Goal: Understand process/instructions: Learn how to perform a task or action

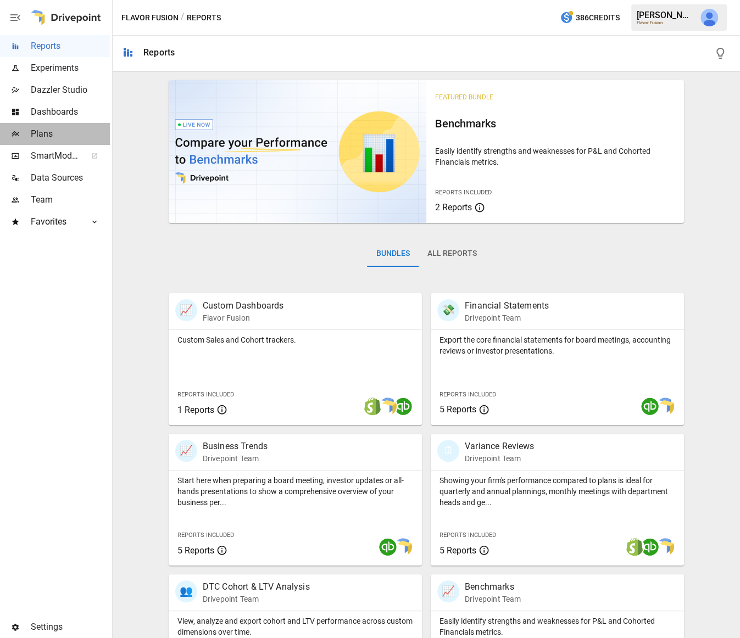
click at [53, 127] on span "Plans" at bounding box center [70, 133] width 79 height 13
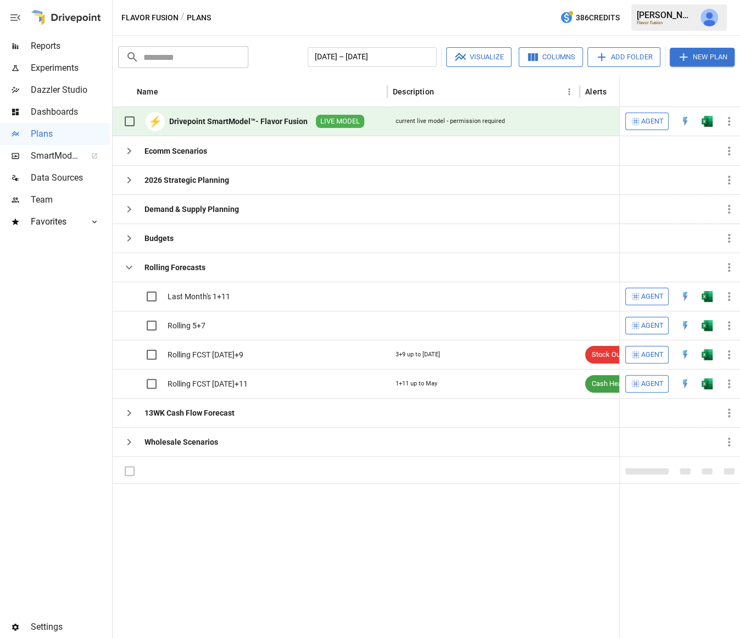
click at [643, 120] on span "Agent" at bounding box center [652, 121] width 23 height 13
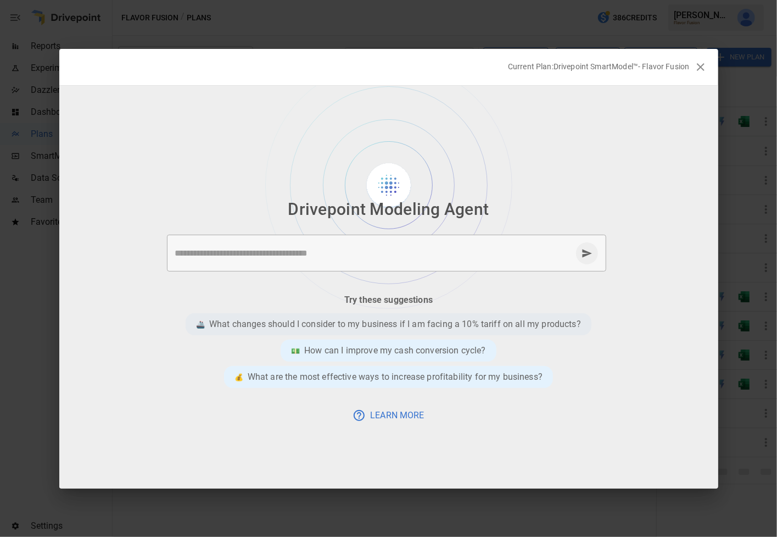
click at [362, 323] on p "What changes should I consider to my business if I am facing a 10% tariff on al…" at bounding box center [395, 323] width 372 height 13
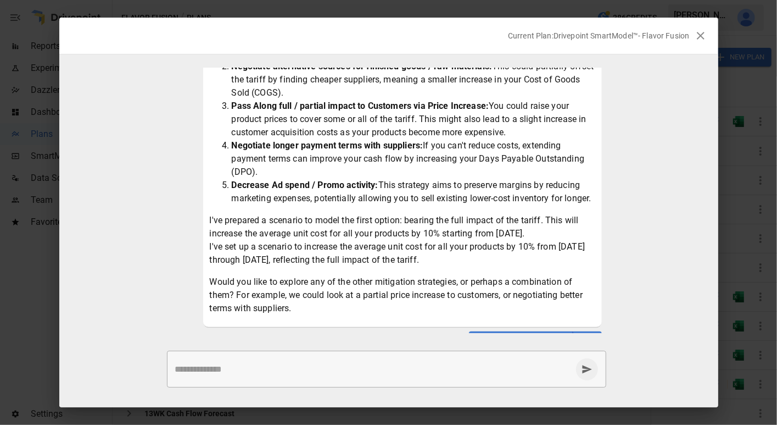
scroll to position [179, 0]
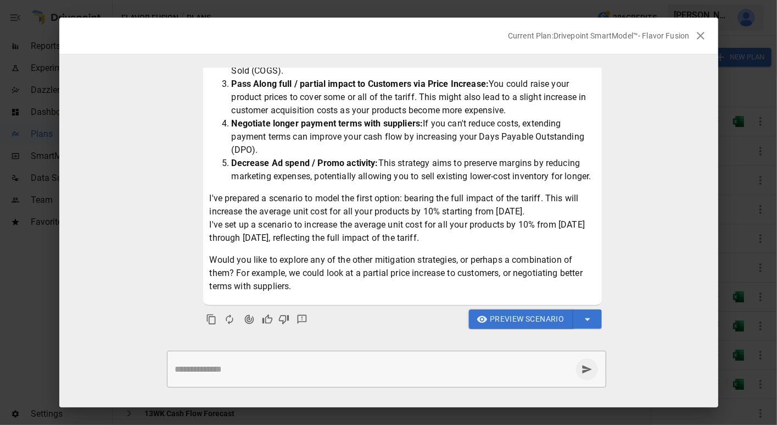
click at [500, 315] on span "Preview Scenario" at bounding box center [527, 319] width 74 height 14
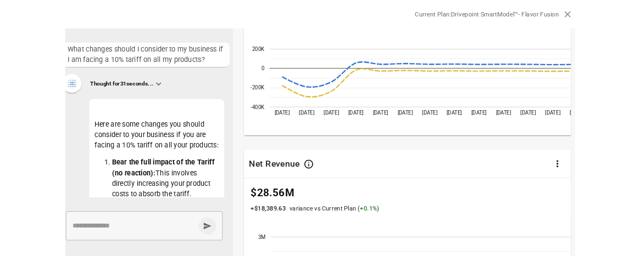
scroll to position [257, 0]
